Goal: Entertainment & Leisure: Consume media (video, audio)

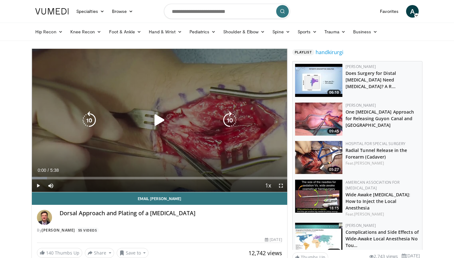
click at [159, 121] on icon "Video Player" at bounding box center [160, 121] width 18 height 18
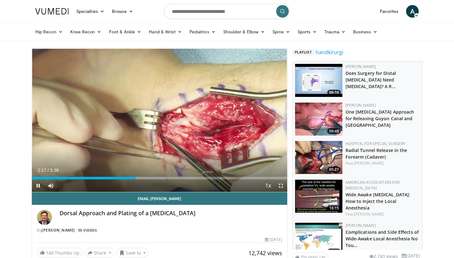
click at [38, 185] on span "Video Player" at bounding box center [38, 186] width 13 height 13
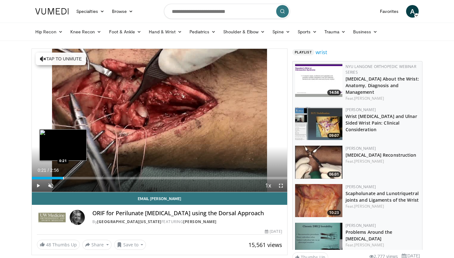
drag, startPoint x: 38, startPoint y: 177, endPoint x: 63, endPoint y: 174, distance: 25.4
click at [63, 174] on div "Loaded : 0.00% 0:21 0:21" at bounding box center [159, 177] width 255 height 6
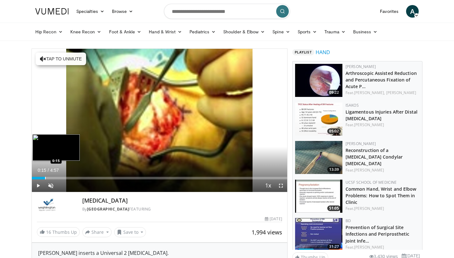
drag, startPoint x: 37, startPoint y: 179, endPoint x: 45, endPoint y: 179, distance: 8.2
click at [45, 179] on div "Progress Bar" at bounding box center [45, 178] width 1 height 3
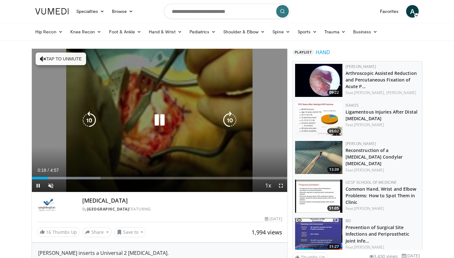
click at [106, 148] on div "10 seconds Tap to unmute" at bounding box center [159, 120] width 255 height 143
click at [157, 119] on icon "Video Player" at bounding box center [160, 121] width 18 height 18
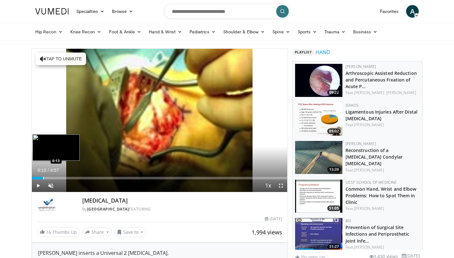
drag, startPoint x: 51, startPoint y: 178, endPoint x: 43, endPoint y: 178, distance: 8.2
click at [43, 178] on div "Progress Bar" at bounding box center [43, 178] width 1 height 3
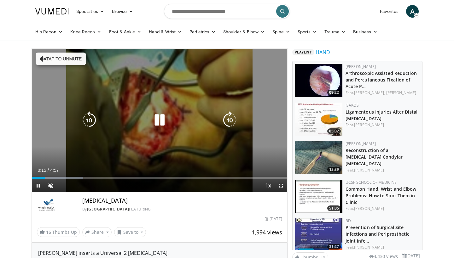
click at [47, 58] on button "Tap to unmute" at bounding box center [61, 59] width 50 height 13
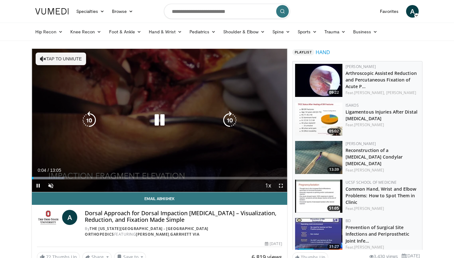
click at [55, 57] on button "Tap to unmute" at bounding box center [61, 59] width 50 height 13
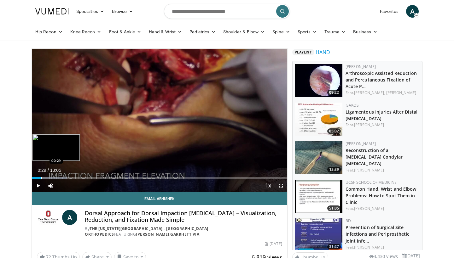
drag, startPoint x: 34, startPoint y: 179, endPoint x: 42, endPoint y: 179, distance: 7.9
click at [42, 179] on div "Progress Bar" at bounding box center [41, 178] width 1 height 3
drag, startPoint x: 39, startPoint y: 177, endPoint x: 51, endPoint y: 178, distance: 11.4
click at [51, 178] on div "Progress Bar" at bounding box center [50, 178] width 1 height 3
drag, startPoint x: 50, startPoint y: 178, endPoint x: 67, endPoint y: 179, distance: 16.8
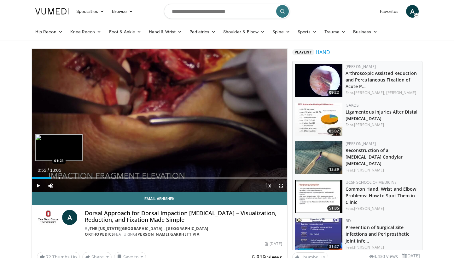
click at [51, 179] on div "01:21" at bounding box center [41, 178] width 19 height 3
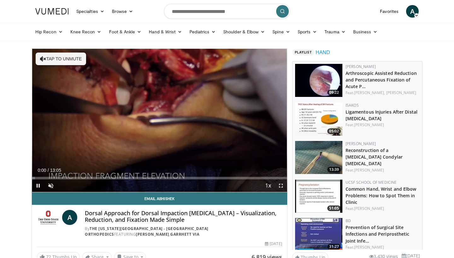
click at [134, 77] on div "10 seconds Tap to unmute" at bounding box center [159, 120] width 255 height 143
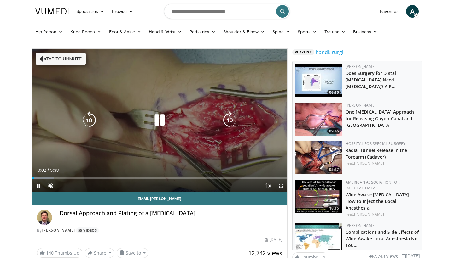
click at [67, 59] on button "Tap to unmute" at bounding box center [61, 59] width 50 height 13
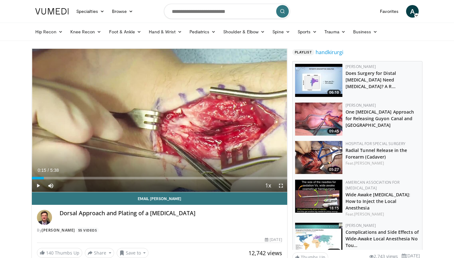
drag, startPoint x: 35, startPoint y: 178, endPoint x: 44, endPoint y: 179, distance: 9.2
click at [44, 179] on div "Loaded : 0.00% 0:16 0:15" at bounding box center [159, 178] width 255 height 3
drag, startPoint x: 44, startPoint y: 179, endPoint x: 48, endPoint y: 180, distance: 4.1
click at [48, 180] on div "Current Time 0:17 / Duration 5:38 Play Skip Backward Skip Forward Mute Loaded :…" at bounding box center [159, 186] width 255 height 13
drag, startPoint x: 57, startPoint y: 178, endPoint x: 85, endPoint y: 188, distance: 30.2
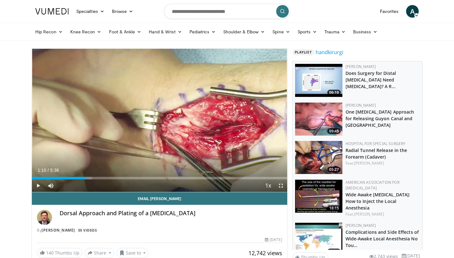
click at [85, 188] on div "Current Time 1:10 / Duration 5:38 Play Skip Backward Skip Forward Mute Loaded :…" at bounding box center [159, 186] width 255 height 13
